Goal: Check status

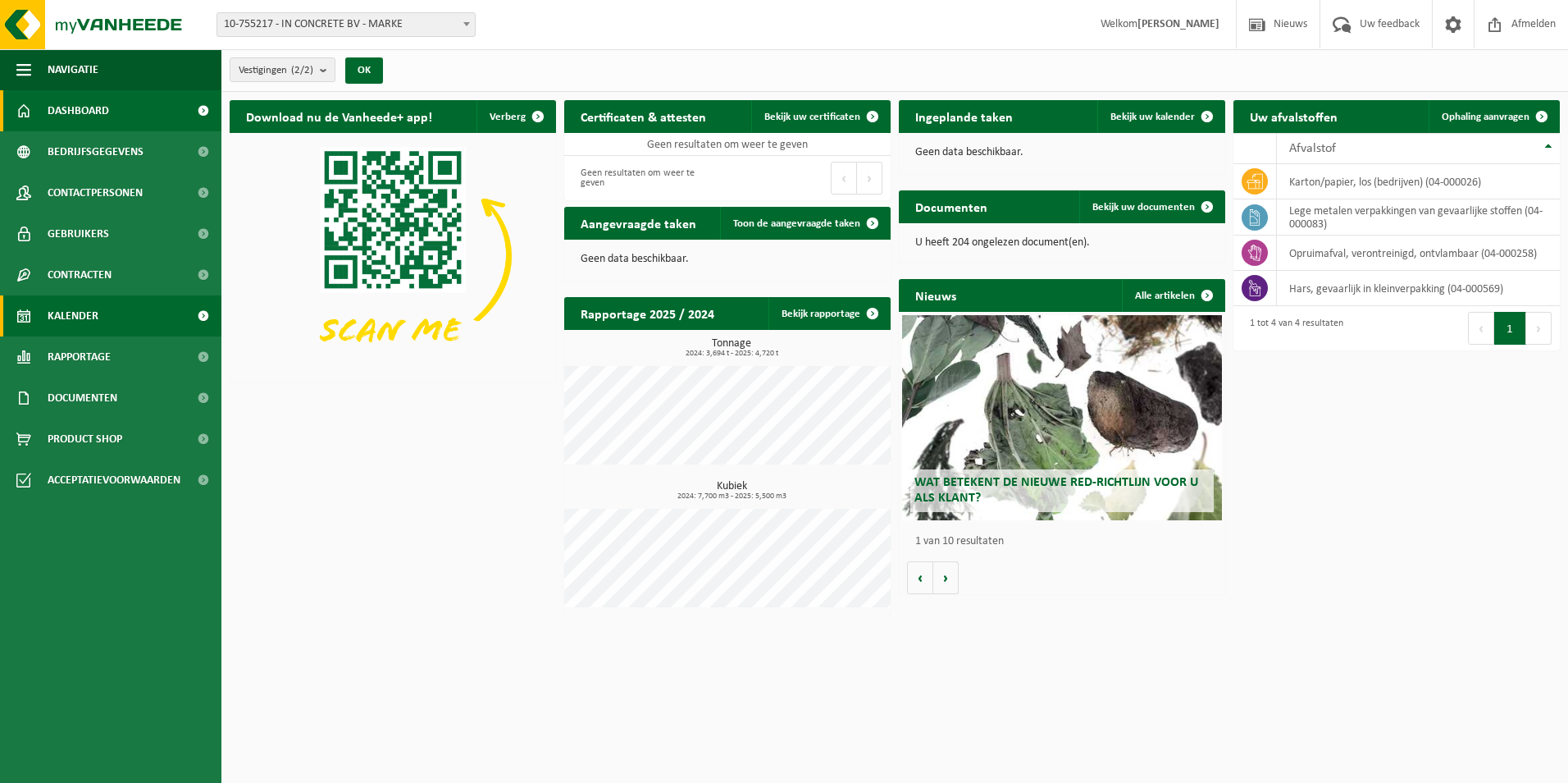
click at [77, 318] on span "Kalender" at bounding box center [73, 316] width 51 height 41
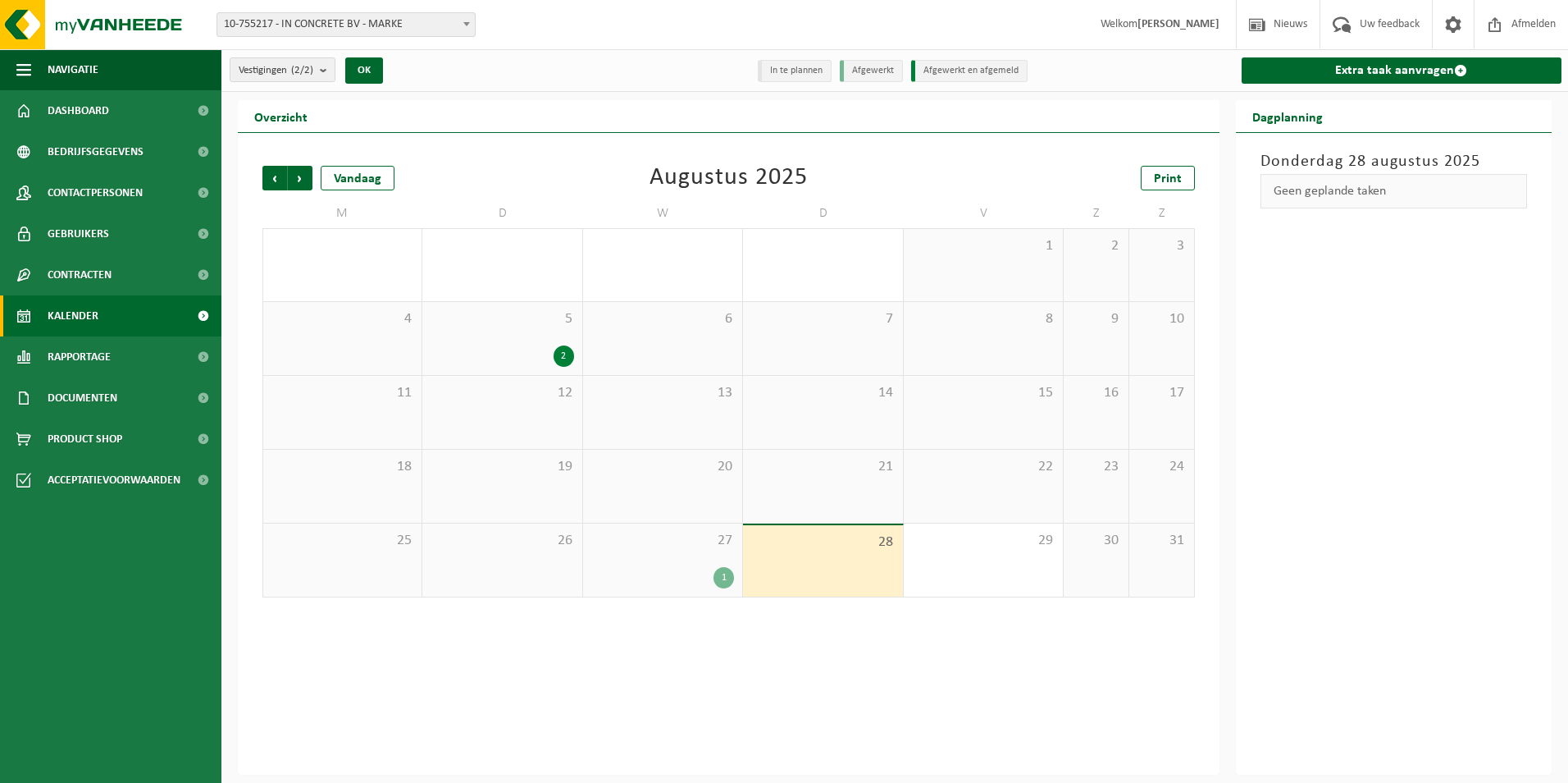
click at [666, 572] on div "1" at bounding box center [662, 578] width 143 height 22
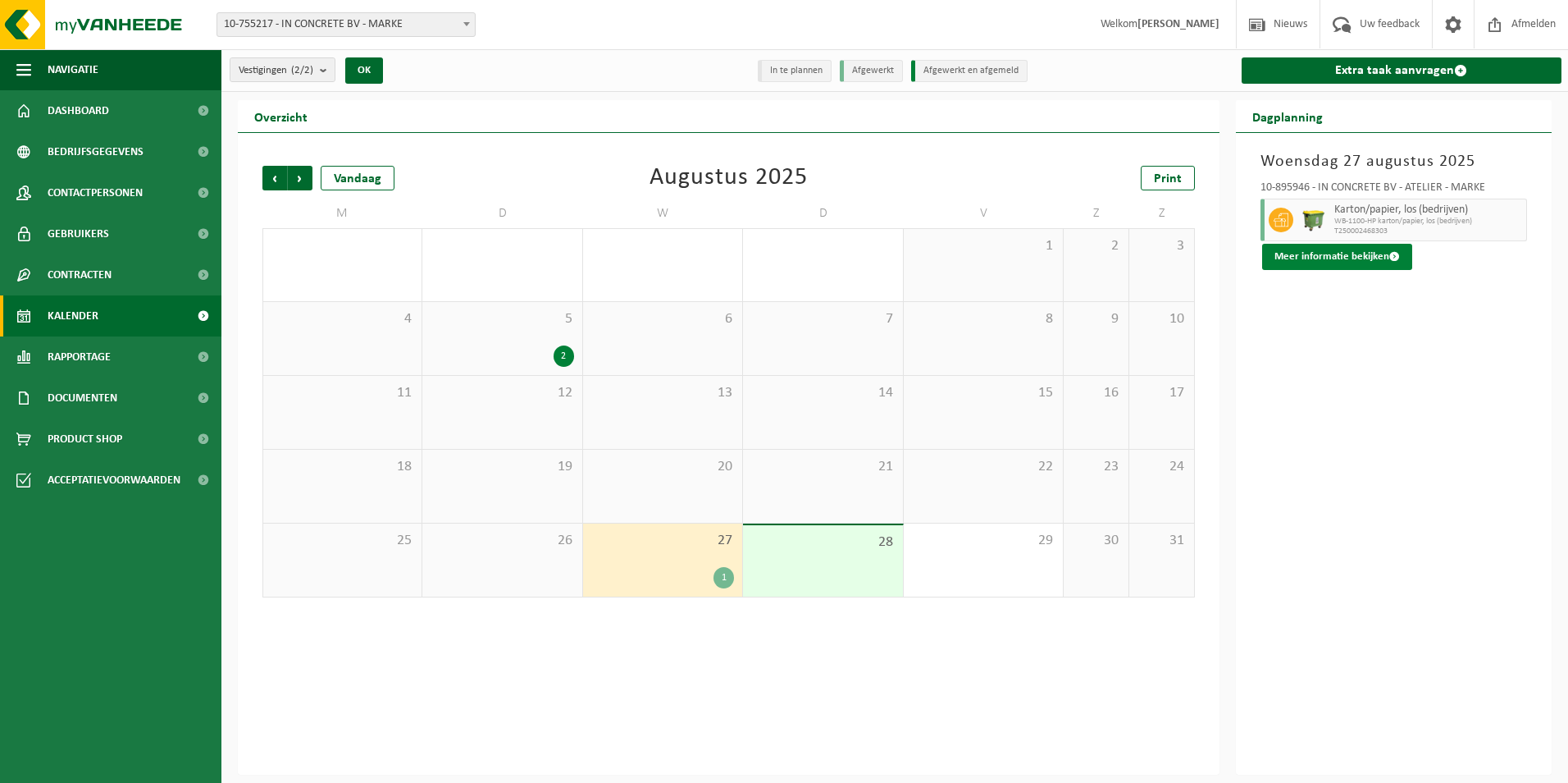
click at [1335, 258] on button "Meer informatie bekijken" at bounding box center [1338, 257] width 151 height 27
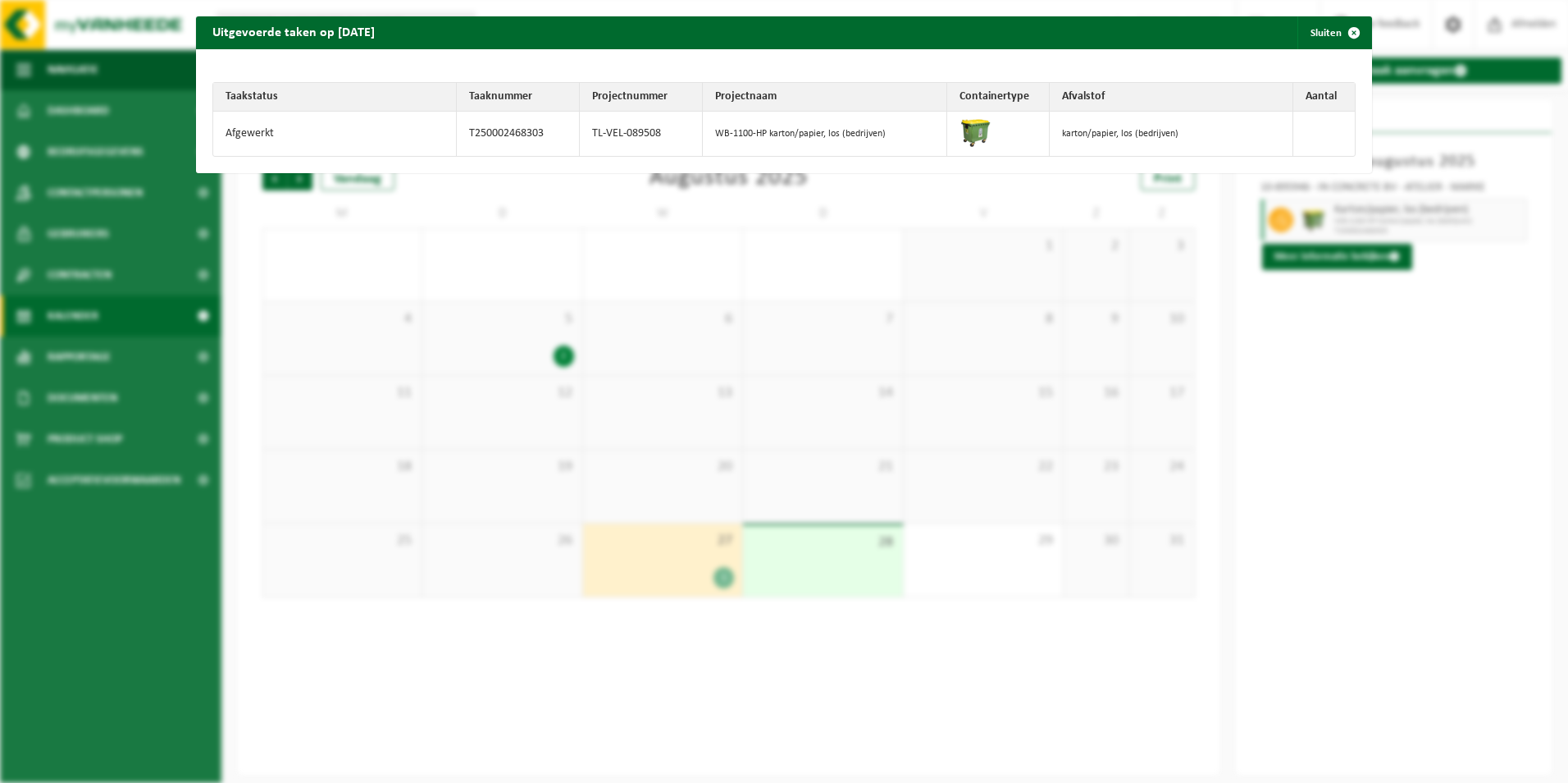
click at [1373, 371] on div "Uitgevoerde taken op 2025-08-27 Sluiten Taakstatus Taaknummer Projectnummer Pro…" at bounding box center [784, 391] width 1568 height 783
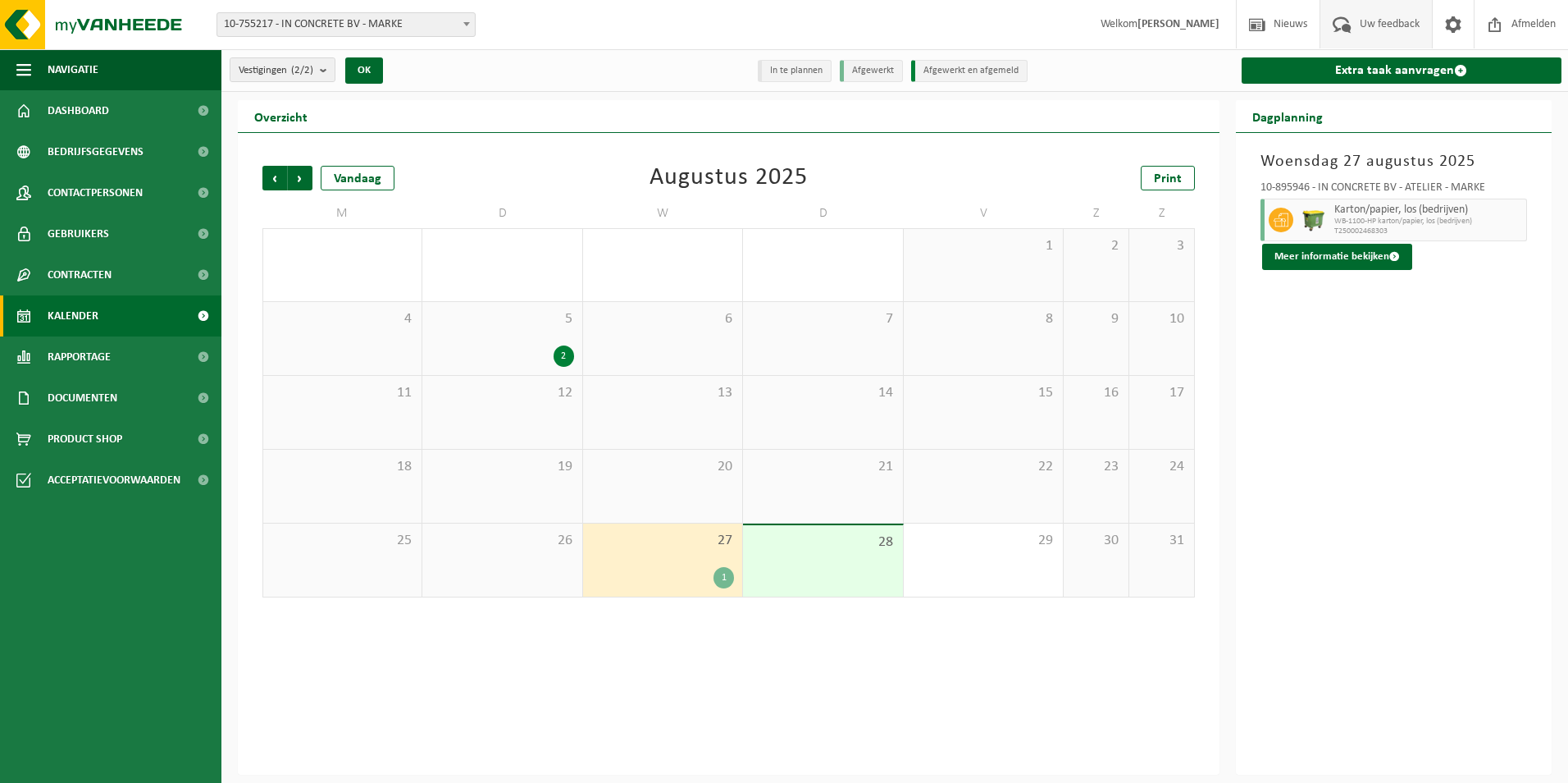
click at [1373, 25] on span "Uw feedback" at bounding box center [1390, 24] width 68 height 48
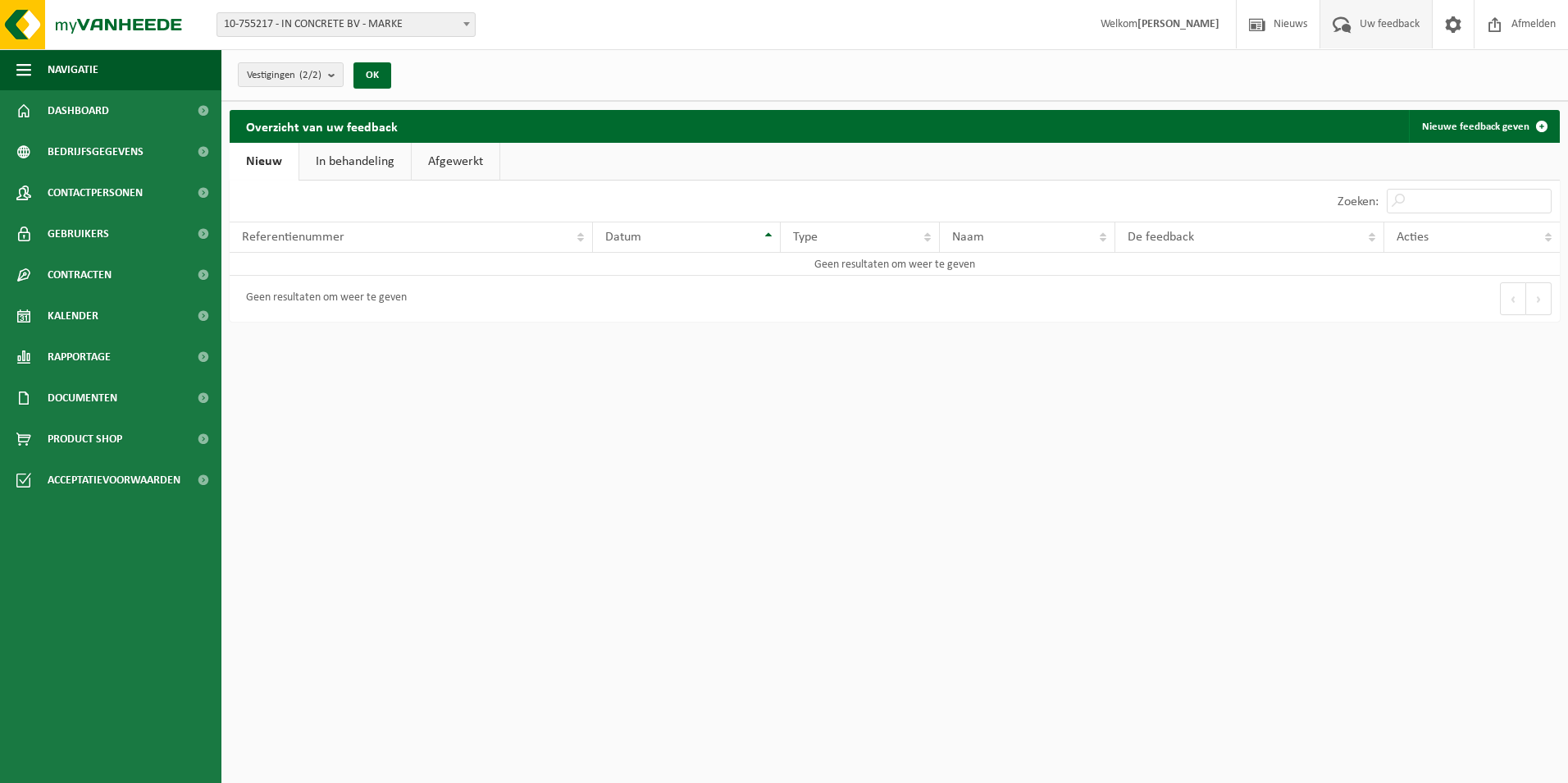
click at [413, 23] on span "10-755217 - IN CONCRETE BV - MARKE" at bounding box center [346, 24] width 258 height 23
select select "117068"
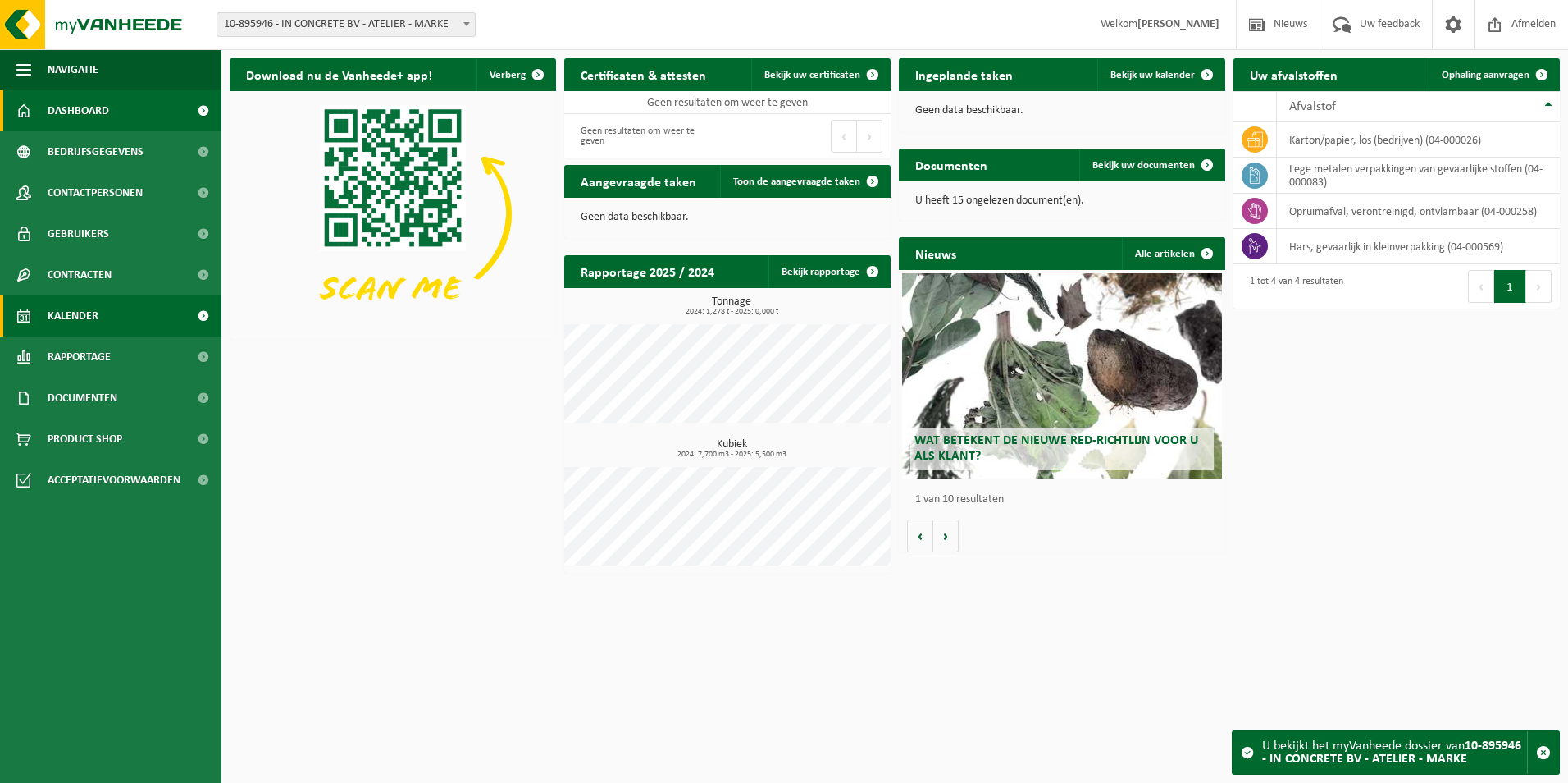
click at [85, 323] on span "Kalender" at bounding box center [73, 316] width 51 height 41
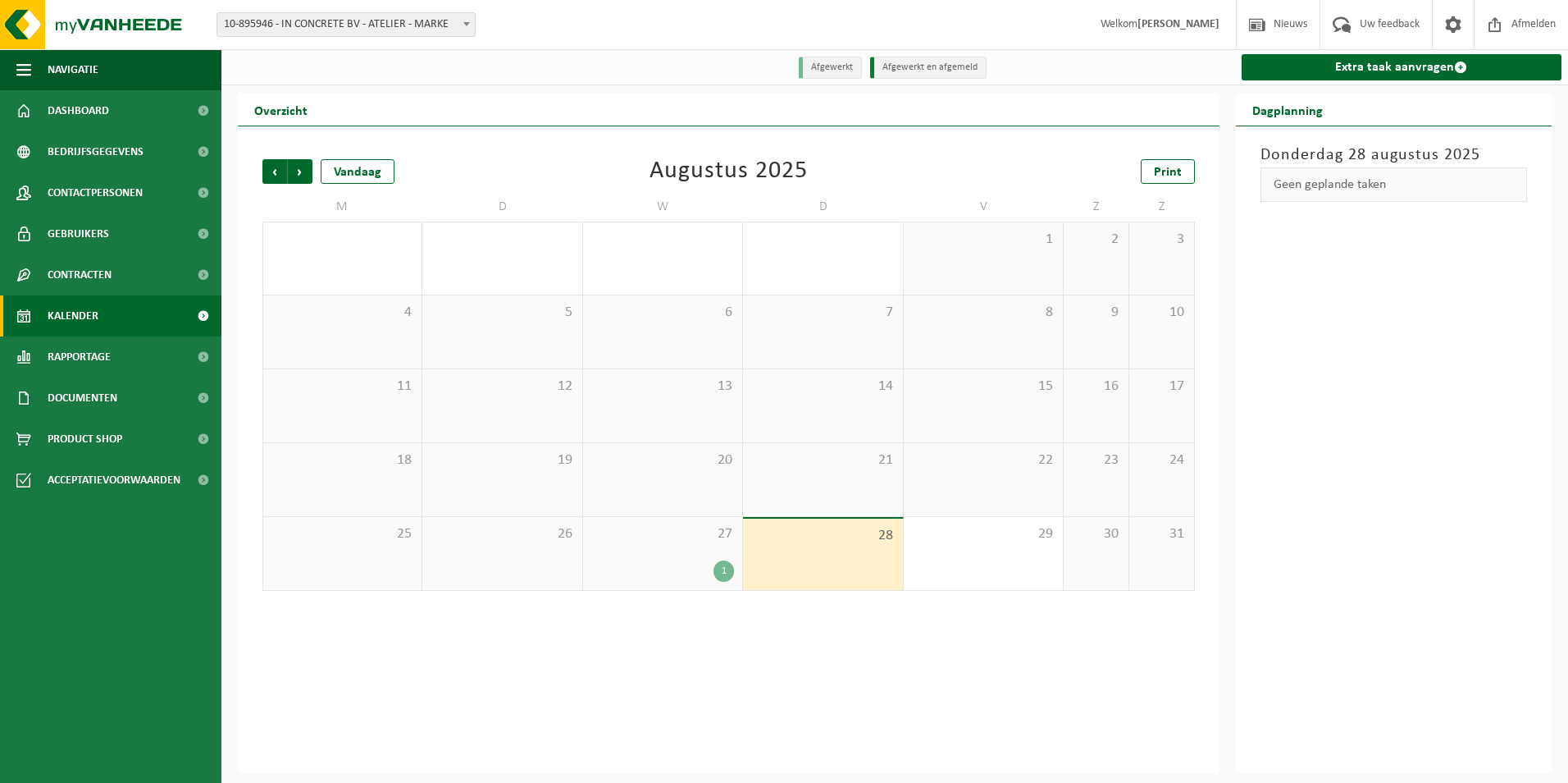
click at [416, 21] on span "10-895946 - IN CONCRETE BV - ATELIER - MARKE" at bounding box center [346, 24] width 258 height 23
select select "9778"
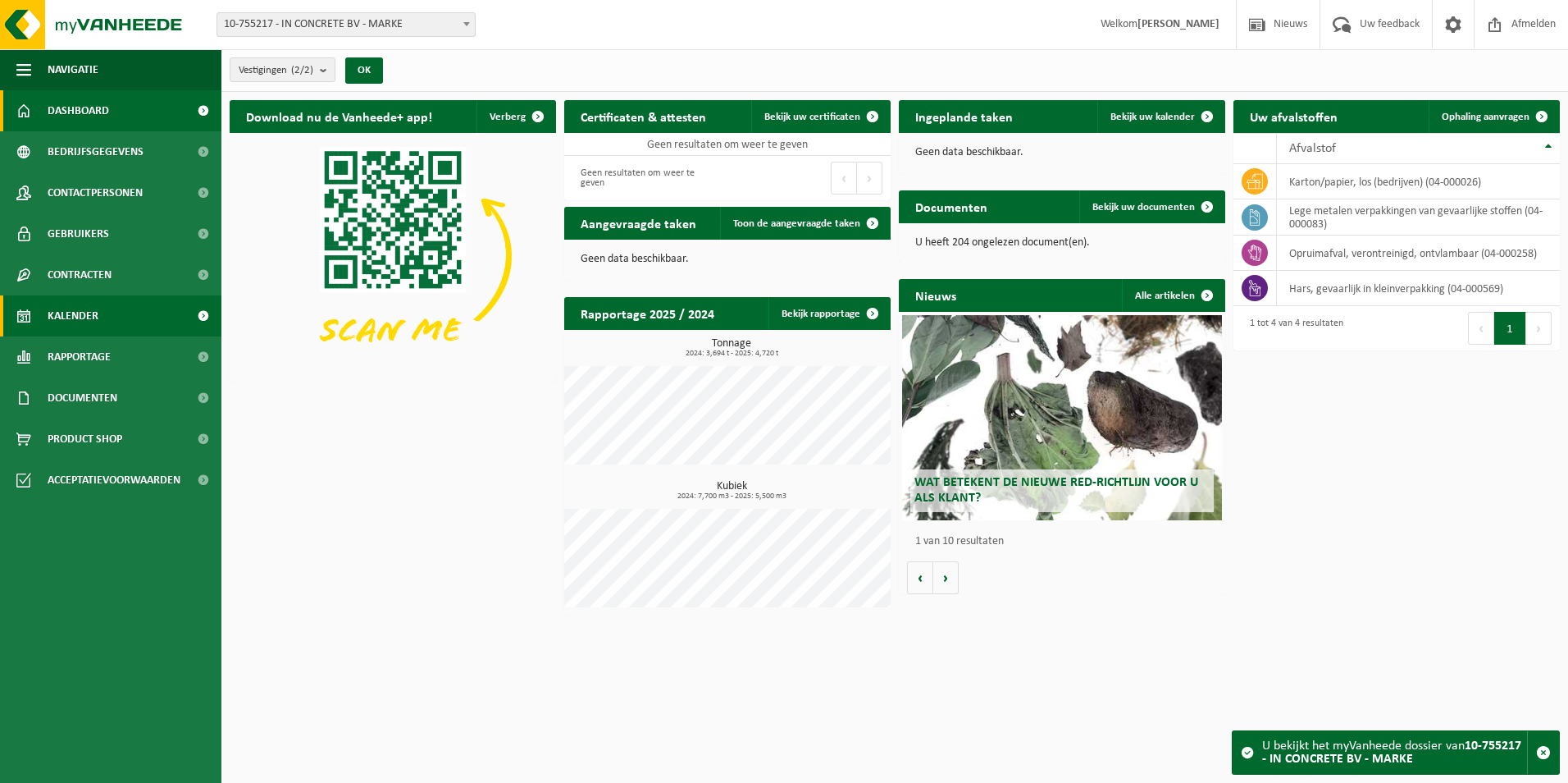
click at [83, 313] on span "Kalender" at bounding box center [73, 316] width 51 height 41
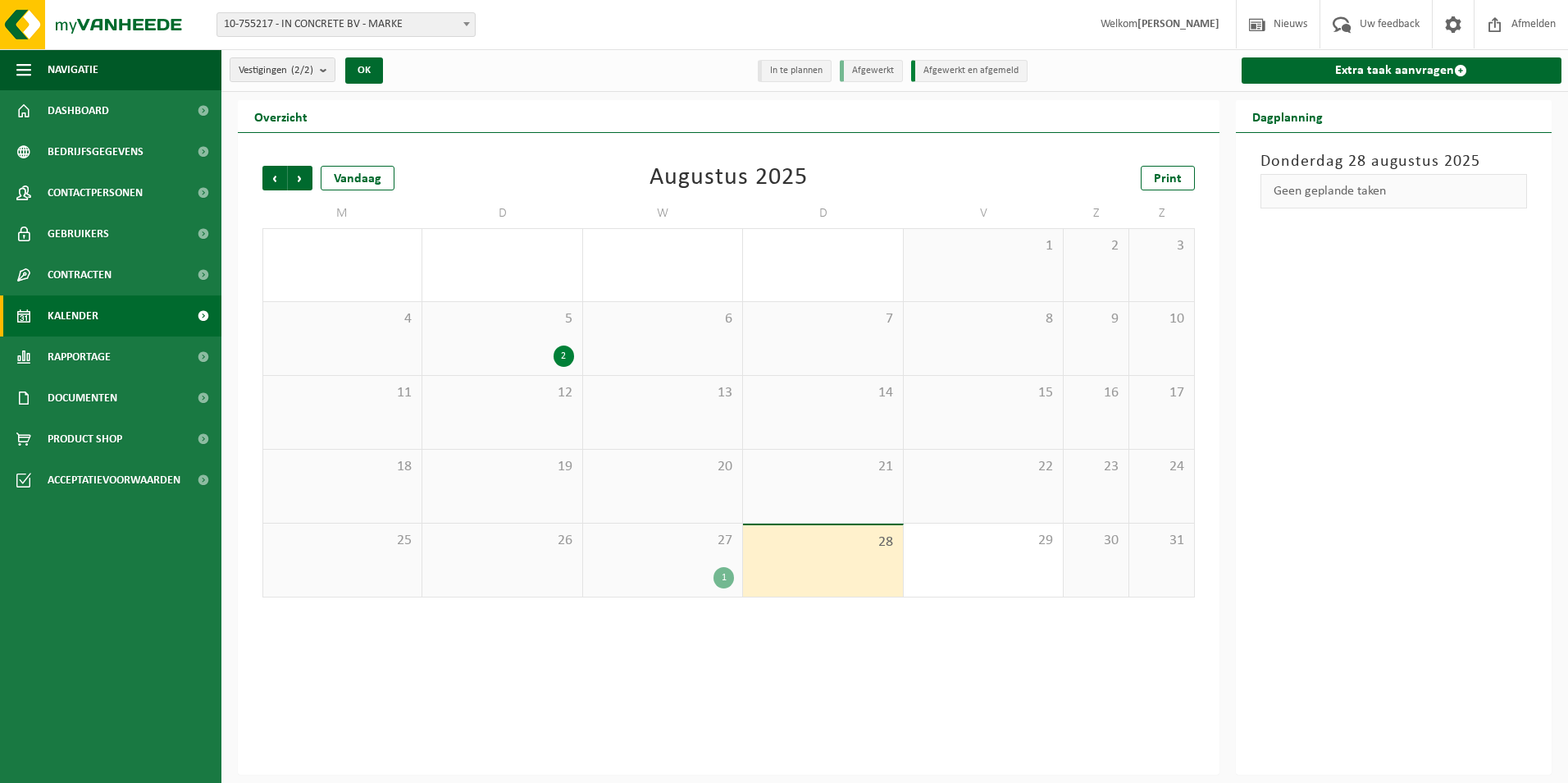
click at [477, 329] on div "5 2" at bounding box center [502, 339] width 159 height 73
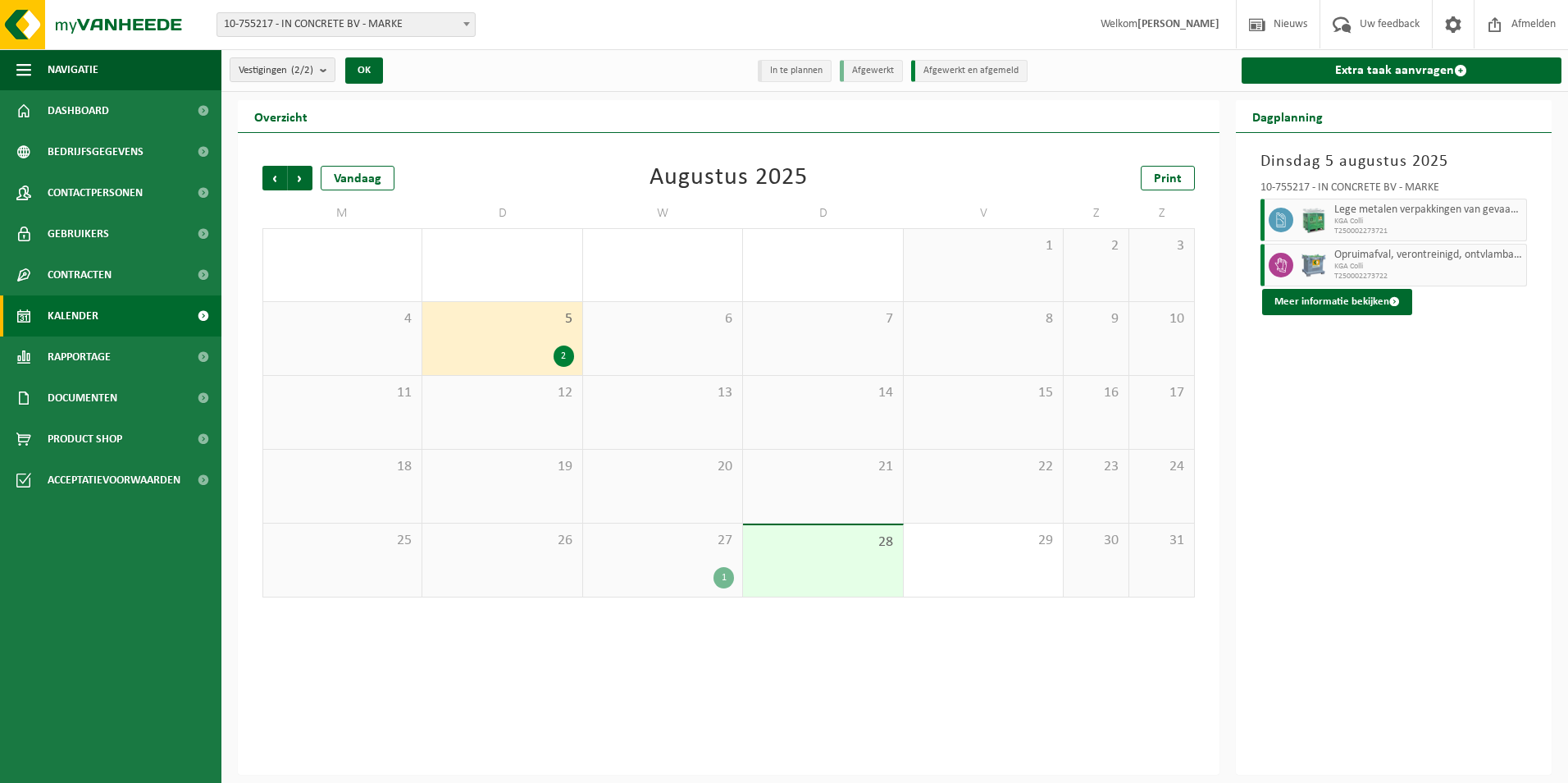
click at [692, 545] on span "27" at bounding box center [662, 541] width 143 height 18
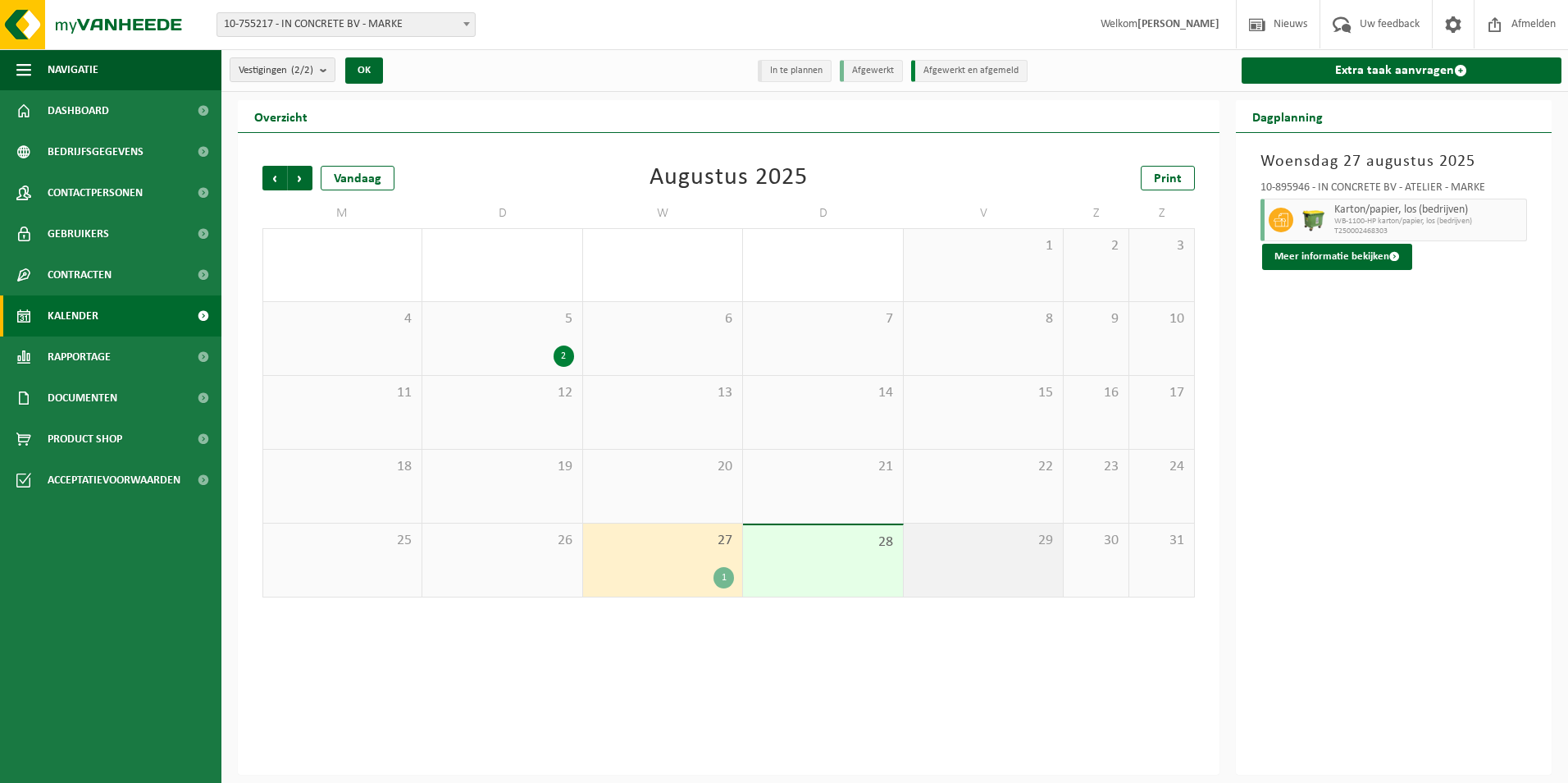
click at [954, 561] on div "29" at bounding box center [983, 560] width 159 height 73
